Goal: Transaction & Acquisition: Subscribe to service/newsletter

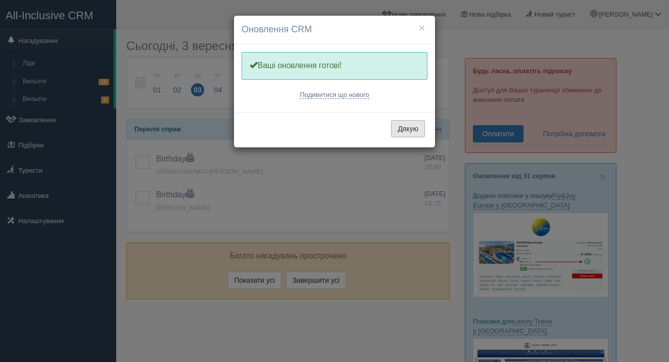
click at [424, 131] on button "Дякую" at bounding box center [408, 128] width 34 height 17
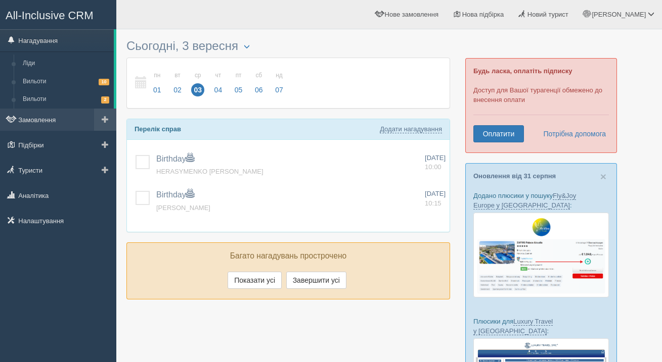
click at [103, 117] on span at bounding box center [105, 119] width 7 height 7
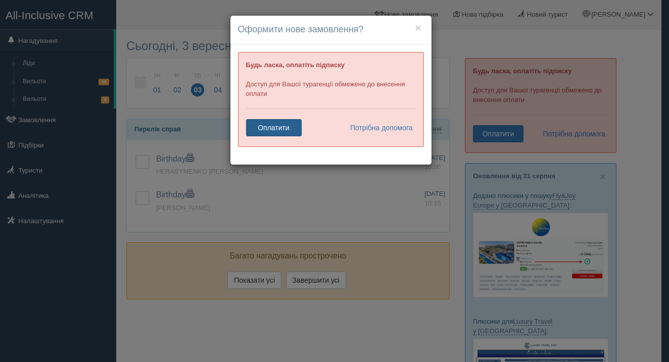
click at [281, 128] on link "Оплатити" at bounding box center [274, 127] width 56 height 17
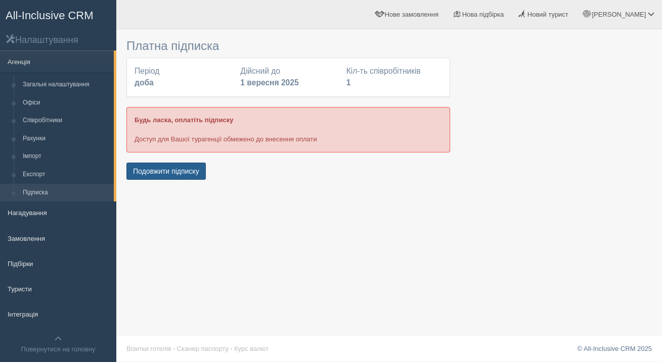
click at [190, 174] on button "Подовжити підписку" at bounding box center [165, 171] width 79 height 17
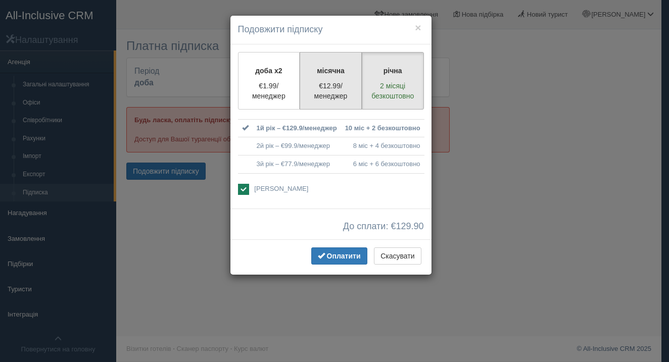
click at [346, 85] on p "€12.99/менеджер" at bounding box center [330, 91] width 49 height 20
radio input "true"
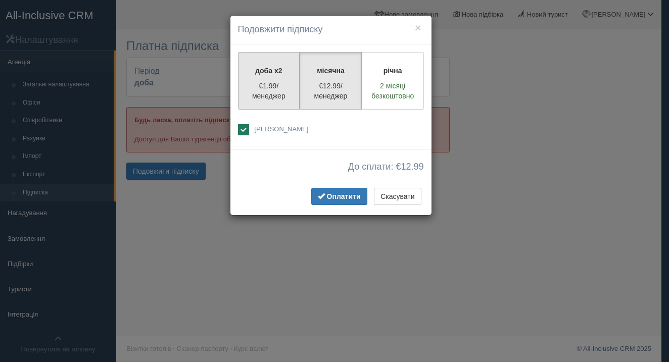
click at [281, 77] on label "доба x2 €1.99/менеджер" at bounding box center [269, 81] width 62 height 58
radio input "true"
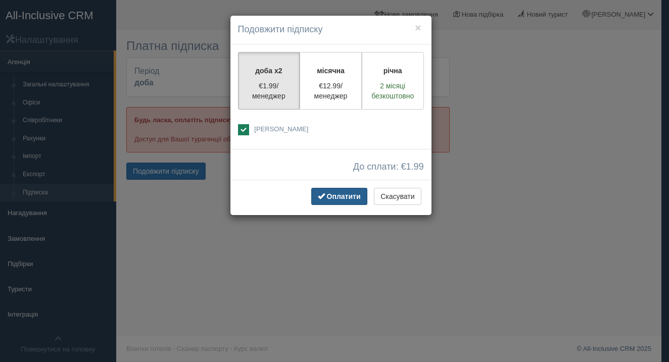
click at [341, 200] on button "Оплатити" at bounding box center [339, 196] width 56 height 17
